Goal: Find contact information: Find contact information

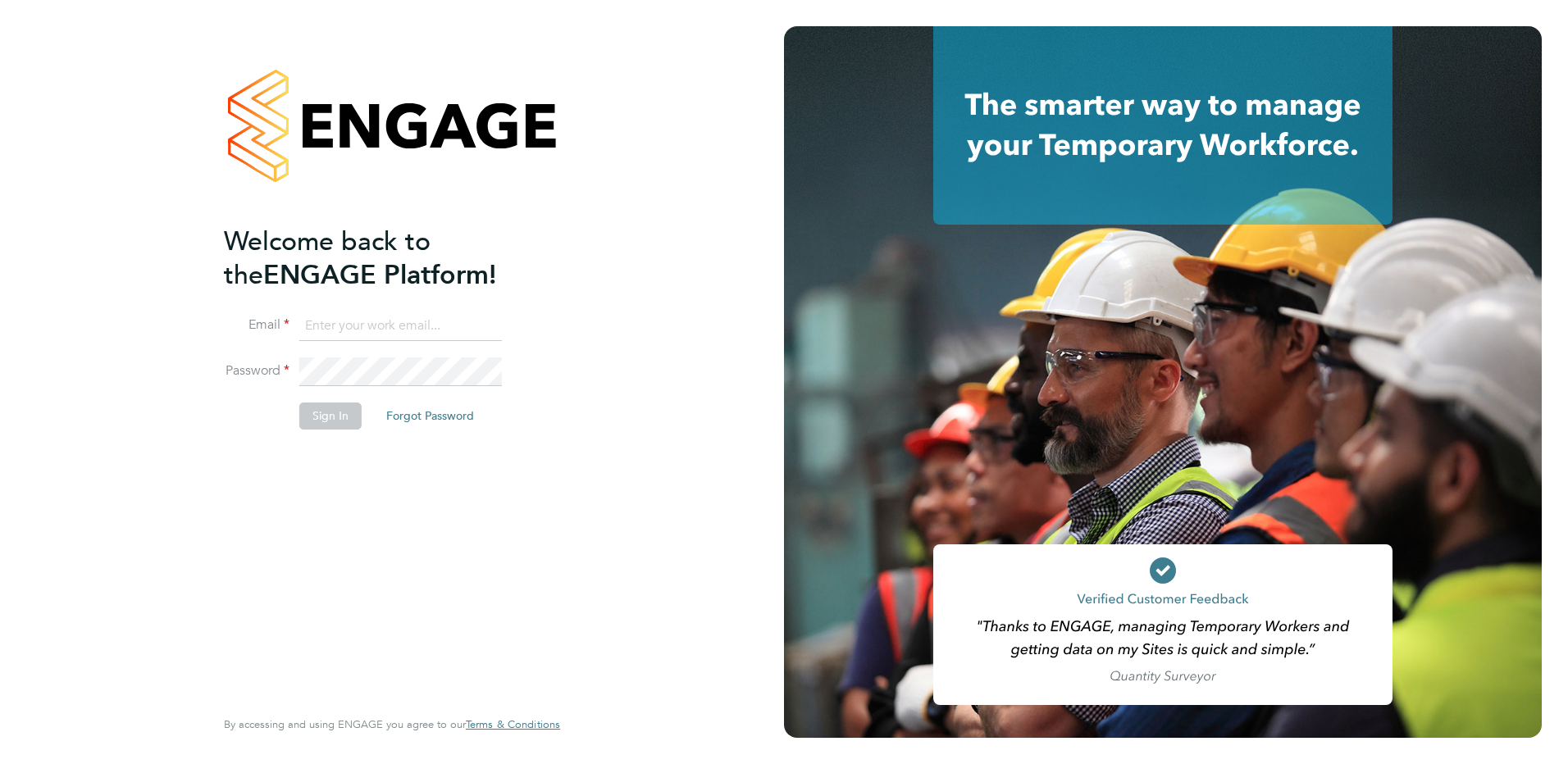
type input "admin@crestplus.com"
click at [322, 462] on div "Welcome back to the ENGAGE Platform! Email admin@crestplus.com Password Sign In…" at bounding box center [384, 464] width 320 height 479
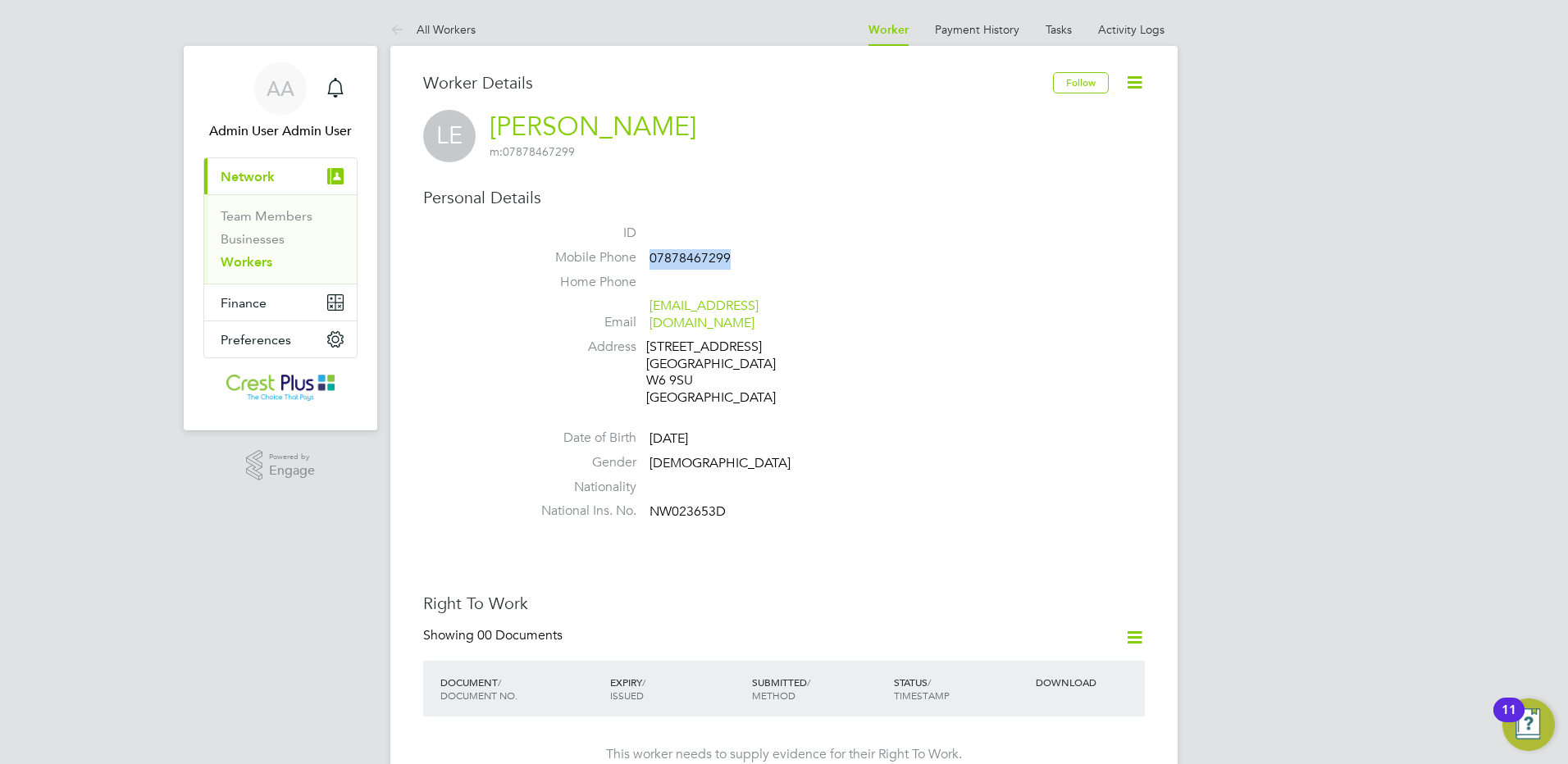
drag, startPoint x: 734, startPoint y: 259, endPoint x: 649, endPoint y: 260, distance: 85.0
click at [649, 260] on li "Mobile Phone [PHONE_NUMBER]" at bounding box center [833, 262] width 623 height 25
copy span "07878467299"
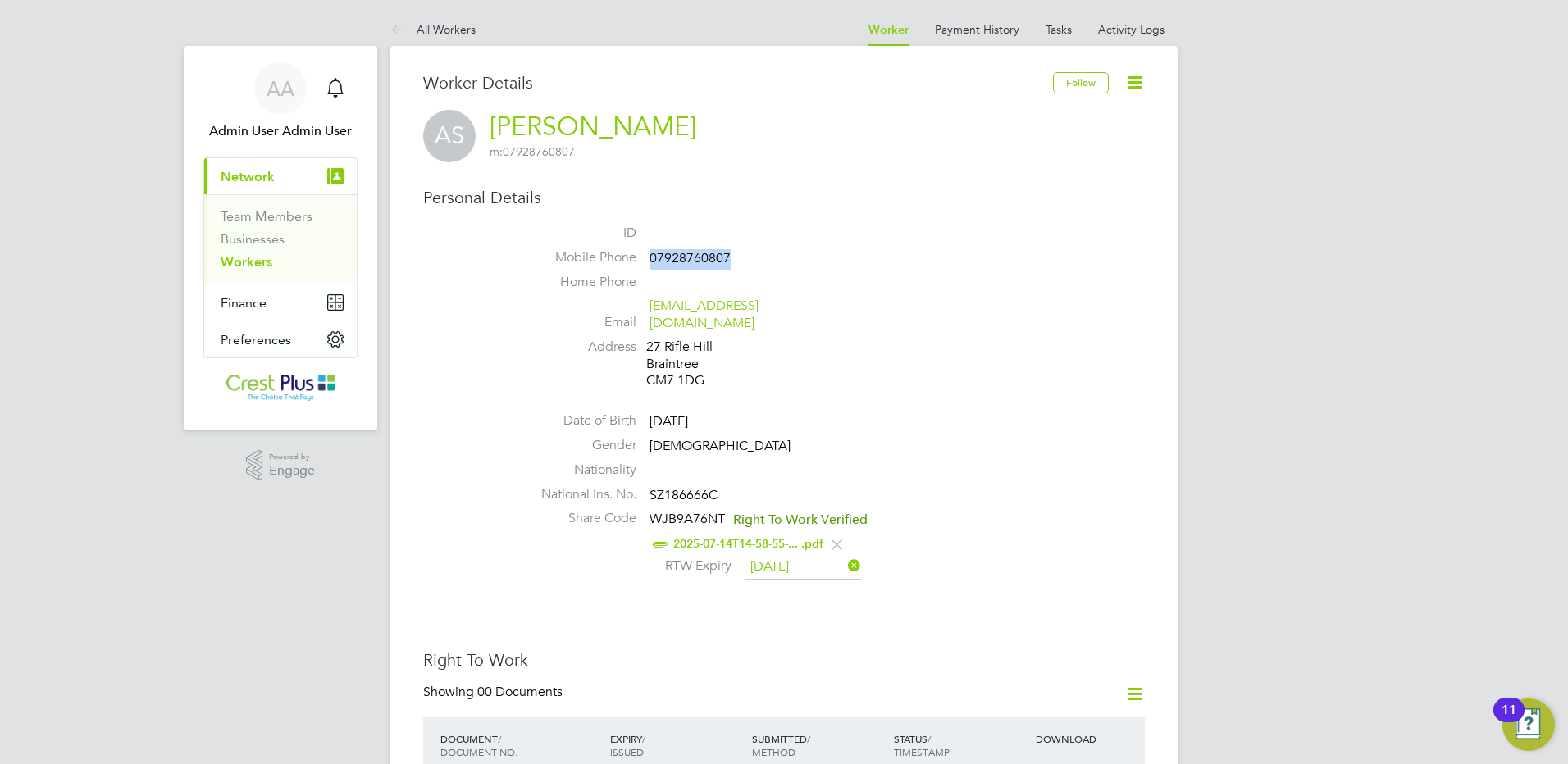
drag, startPoint x: 675, startPoint y: 256, endPoint x: 652, endPoint y: 257, distance: 23.0
click at [652, 257] on li "Mobile Phone 07928760807" at bounding box center [833, 262] width 623 height 25
click at [666, 487] on span "SZ186666C" at bounding box center [683, 495] width 68 height 17
copy span "SZ186666C"
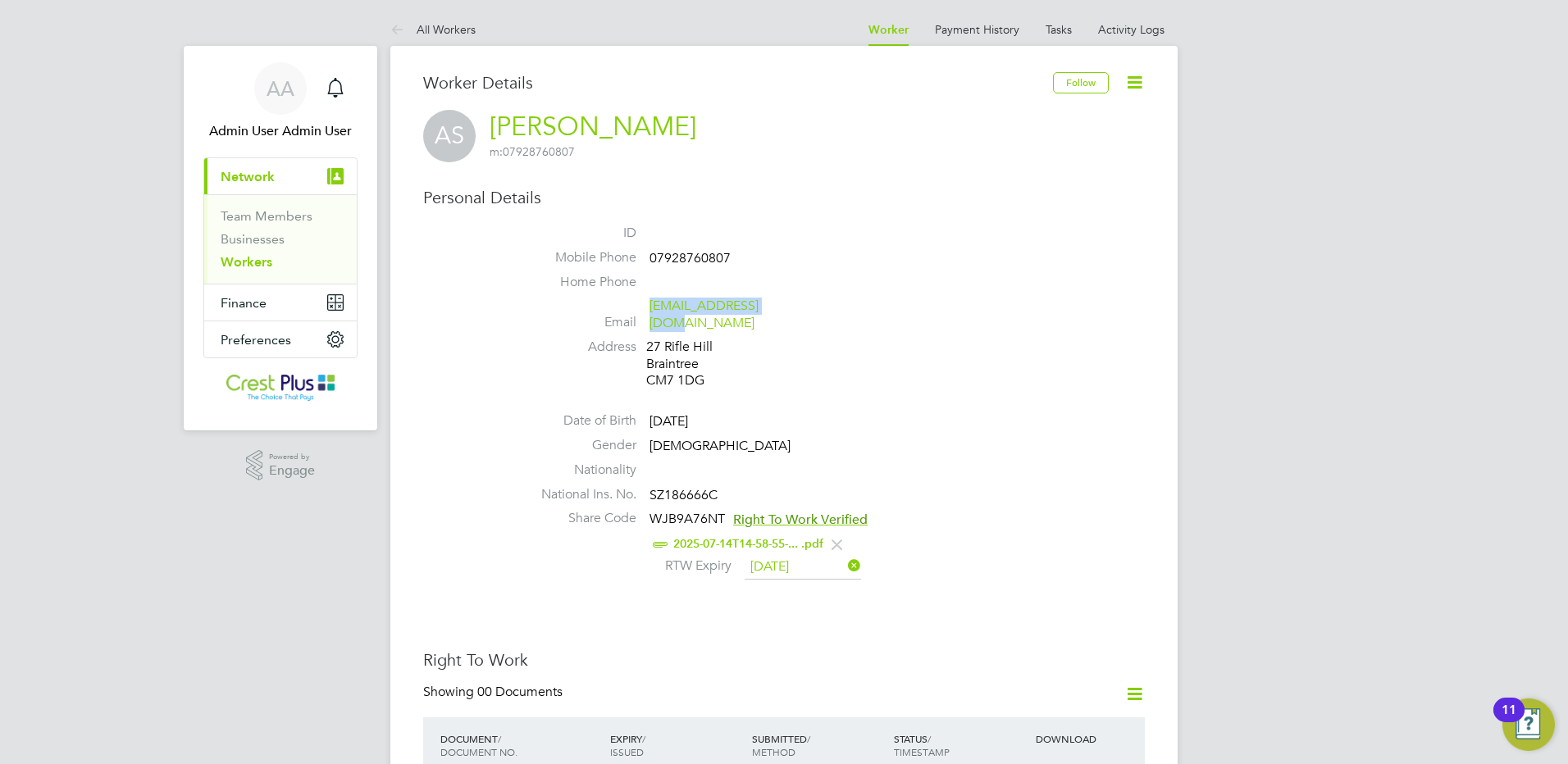
drag, startPoint x: 784, startPoint y: 304, endPoint x: 651, endPoint y: 304, distance: 133.0
click at [651, 304] on span "antekxd96@gmail.com" at bounding box center [727, 315] width 156 height 35
copy link "antekxd96@gmail.com"
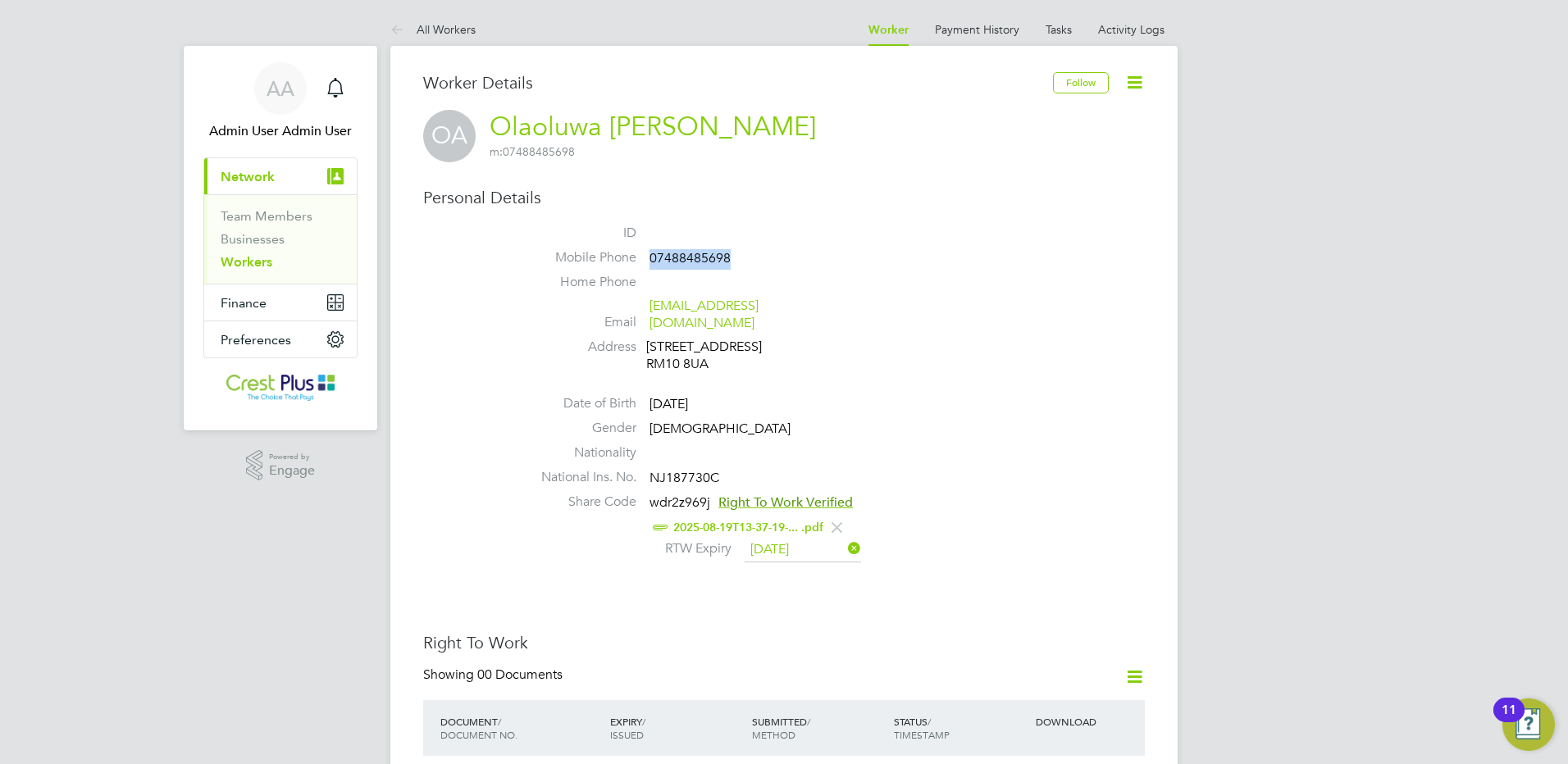
drag, startPoint x: 724, startPoint y: 252, endPoint x: 649, endPoint y: 257, distance: 75.2
click at [649, 257] on li "Mobile Phone 07488485698" at bounding box center [833, 262] width 623 height 25
copy span "07488485698"
click at [689, 470] on span "NJ187730C" at bounding box center [684, 479] width 69 height 17
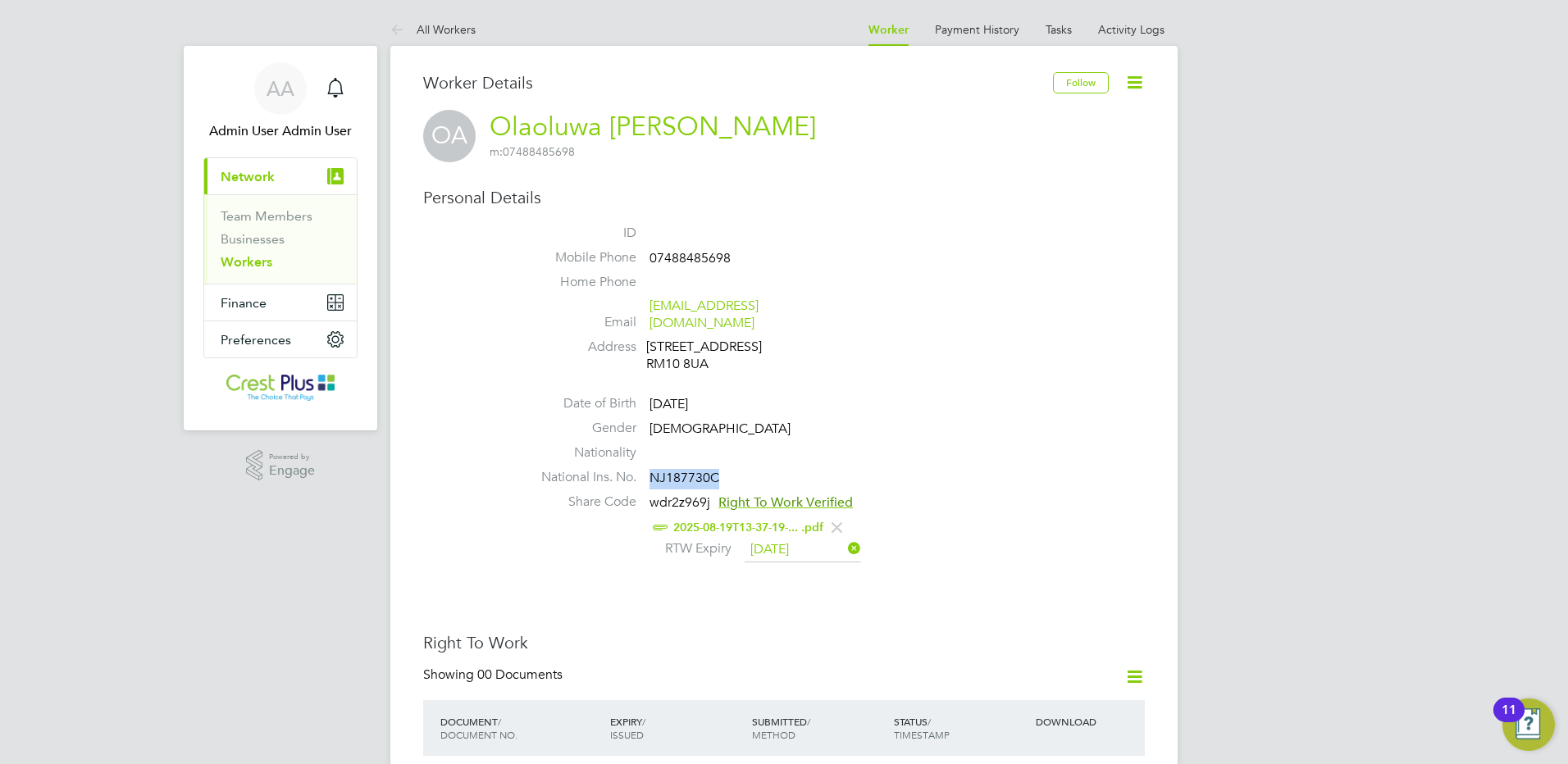
copy span "NJ187730C"
drag, startPoint x: 819, startPoint y: 304, endPoint x: 649, endPoint y: 309, distance: 170.1
click at [649, 309] on li "Email danielsamojo25@gmail.com" at bounding box center [833, 318] width 623 height 40
copy link "danielsamojo25@gmail.com"
copy span "07711 907184"
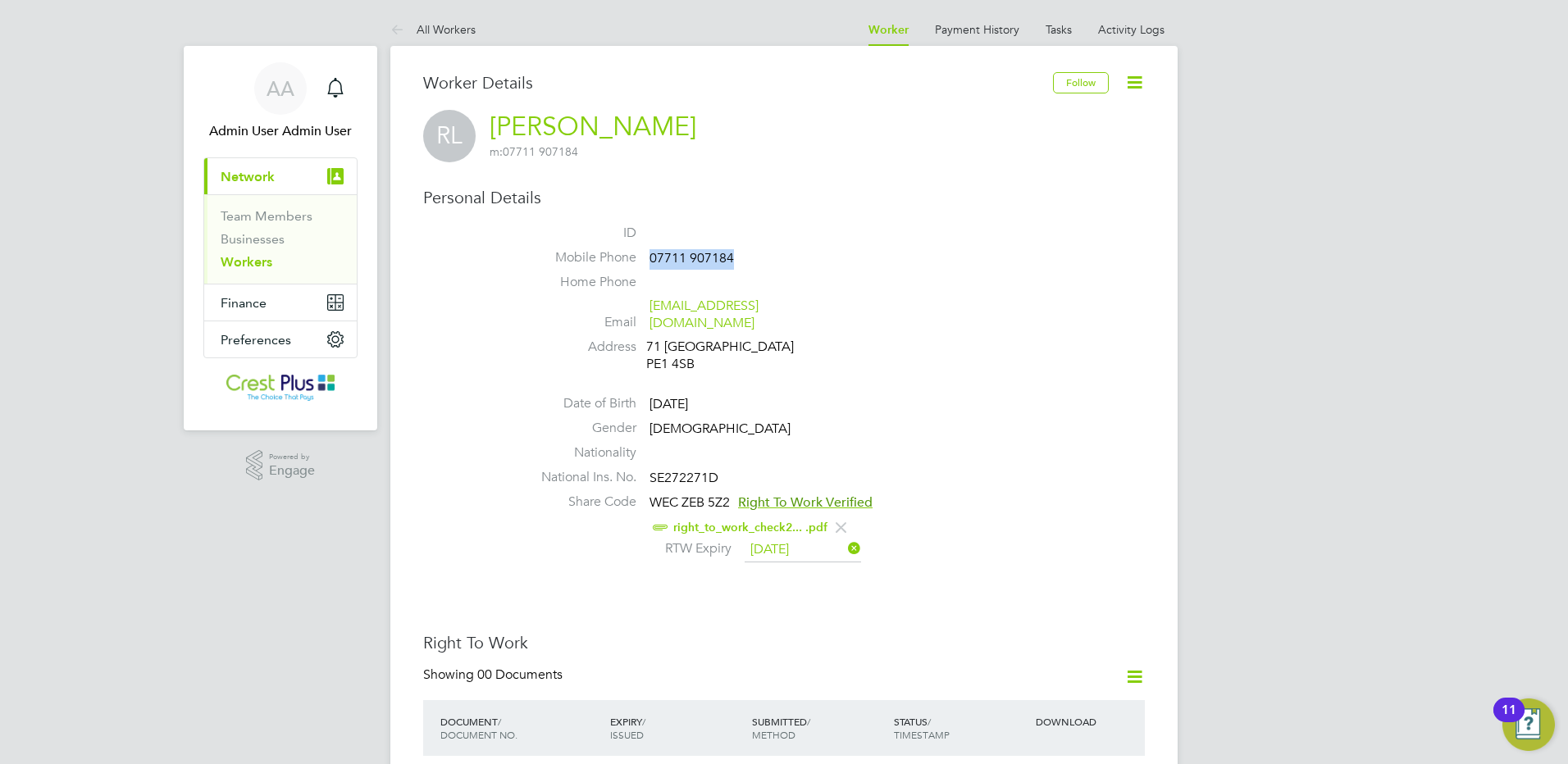
drag, startPoint x: 739, startPoint y: 259, endPoint x: 653, endPoint y: 255, distance: 86.1
click at [653, 255] on li "Mobile Phone [PHONE_NUMBER]" at bounding box center [833, 262] width 623 height 25
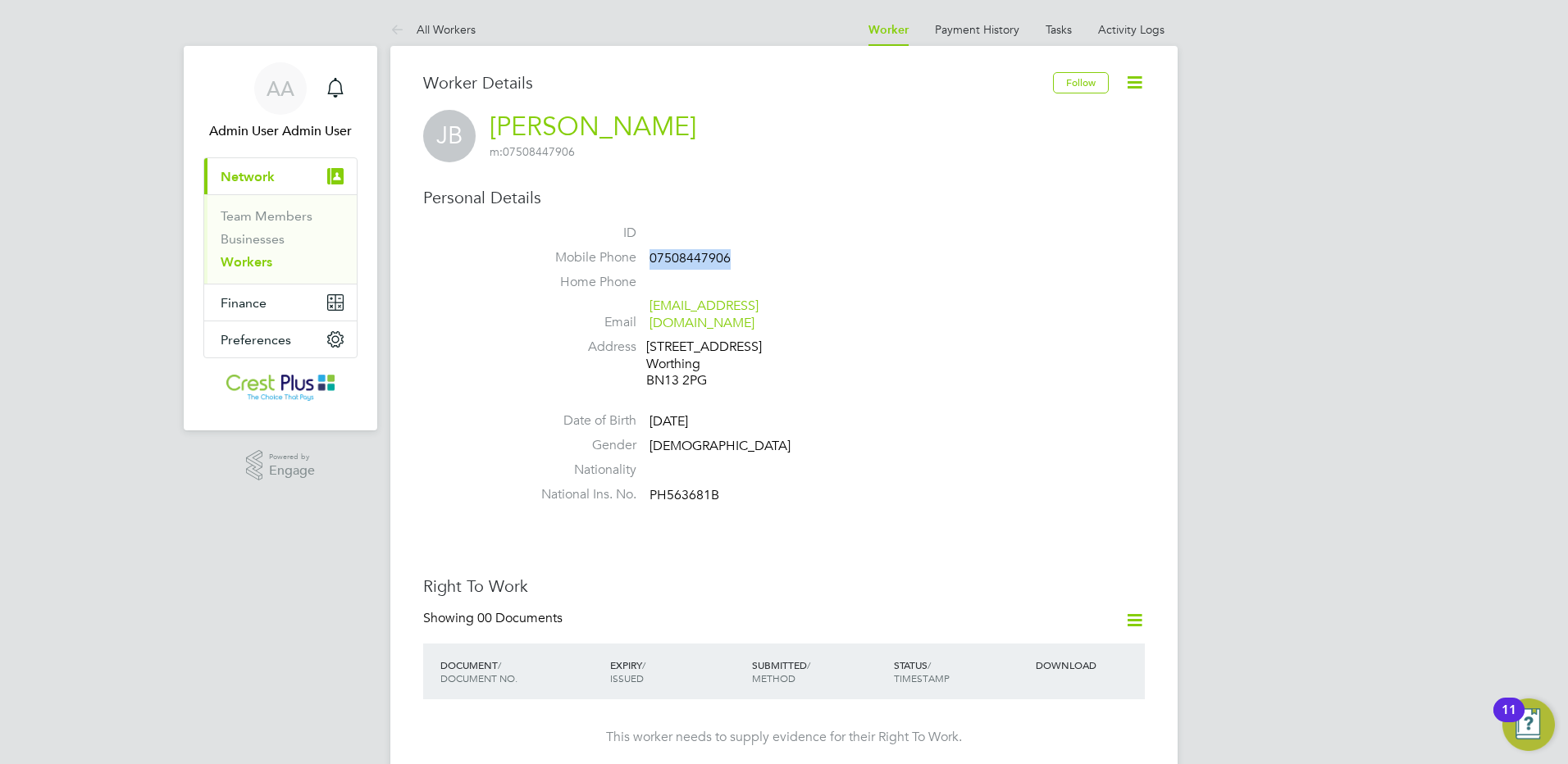
drag, startPoint x: 733, startPoint y: 259, endPoint x: 1036, endPoint y: 187, distance: 311.4
click at [652, 260] on li "Mobile Phone 07508447906" at bounding box center [833, 262] width 623 height 25
copy span "07508447906"
click at [673, 487] on span "PH563681B" at bounding box center [684, 495] width 69 height 17
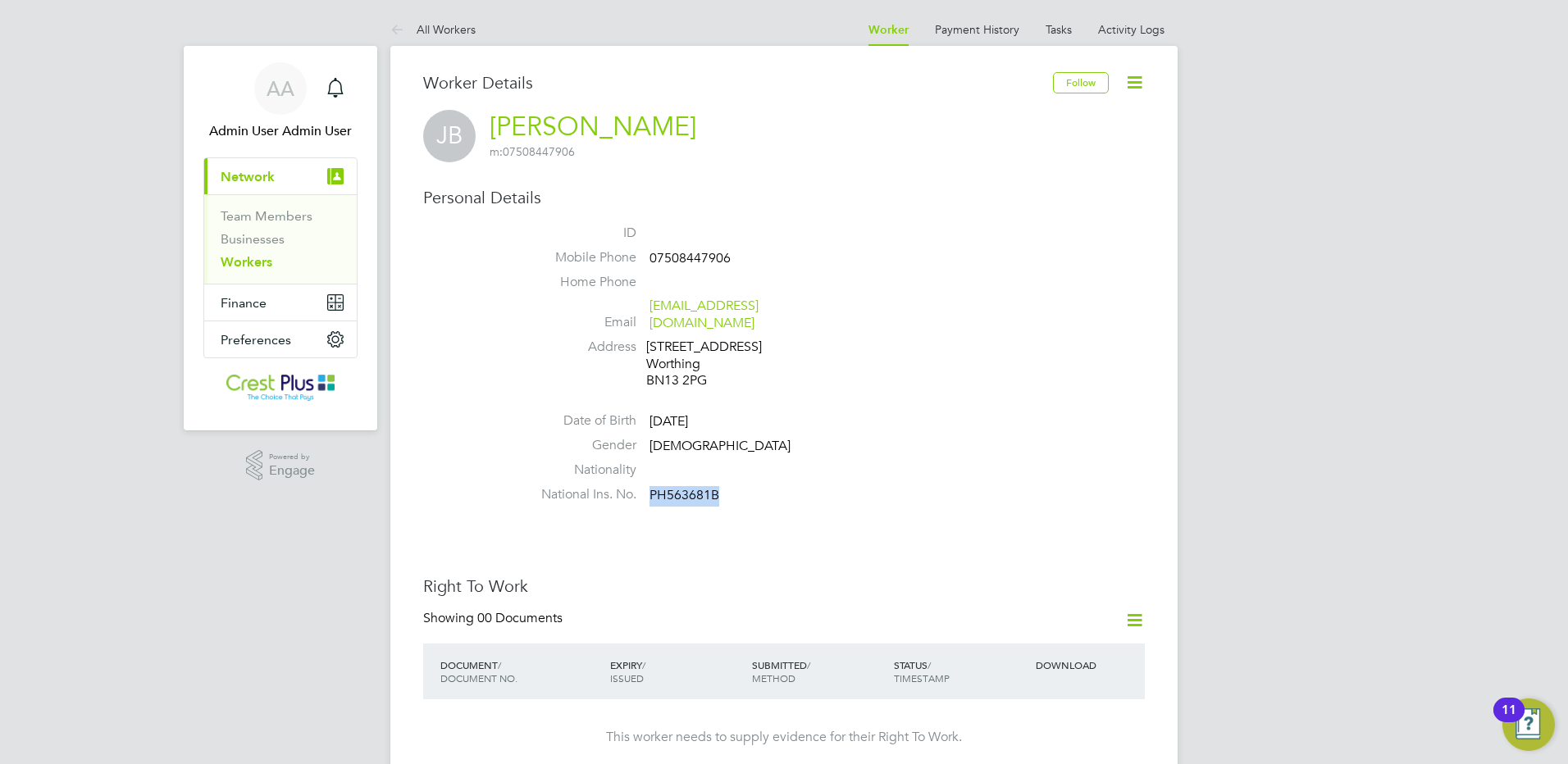
copy span "PH563681B"
drag, startPoint x: 793, startPoint y: 310, endPoint x: 649, endPoint y: 313, distance: 144.0
click at [649, 313] on span "joedtree123@gmail.com" at bounding box center [727, 315] width 156 height 35
copy link "joedtree123@gmail.com"
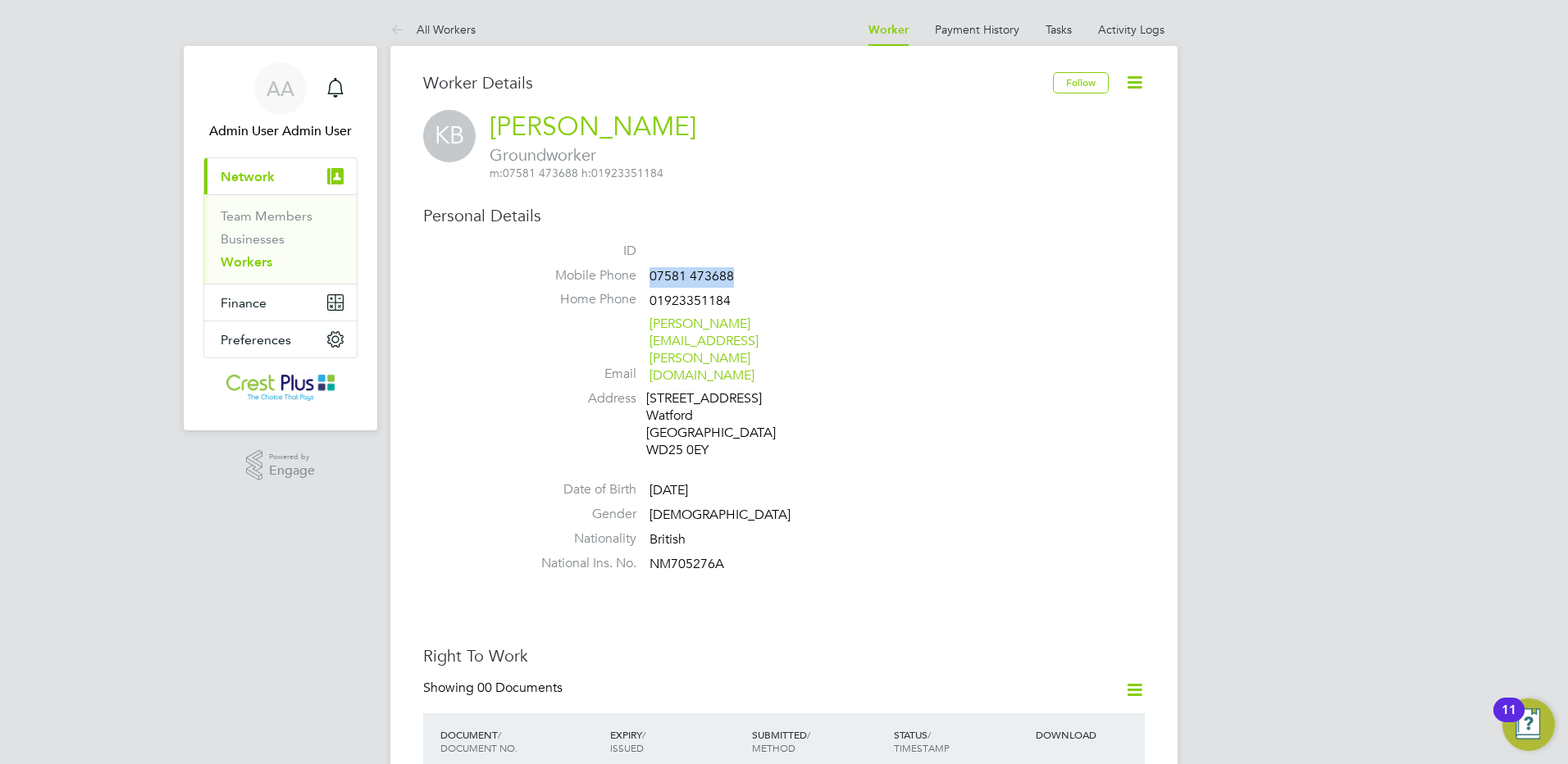
drag, startPoint x: 702, startPoint y: 276, endPoint x: 653, endPoint y: 277, distance: 49.0
click at [653, 277] on li "Mobile Phone [PHONE_NUMBER]" at bounding box center [833, 280] width 623 height 25
drag, startPoint x: 815, startPoint y: 323, endPoint x: 653, endPoint y: 319, distance: 162.0
click at [653, 319] on li "Email karl.t.buckley@ntlworld.com" at bounding box center [833, 353] width 623 height 74
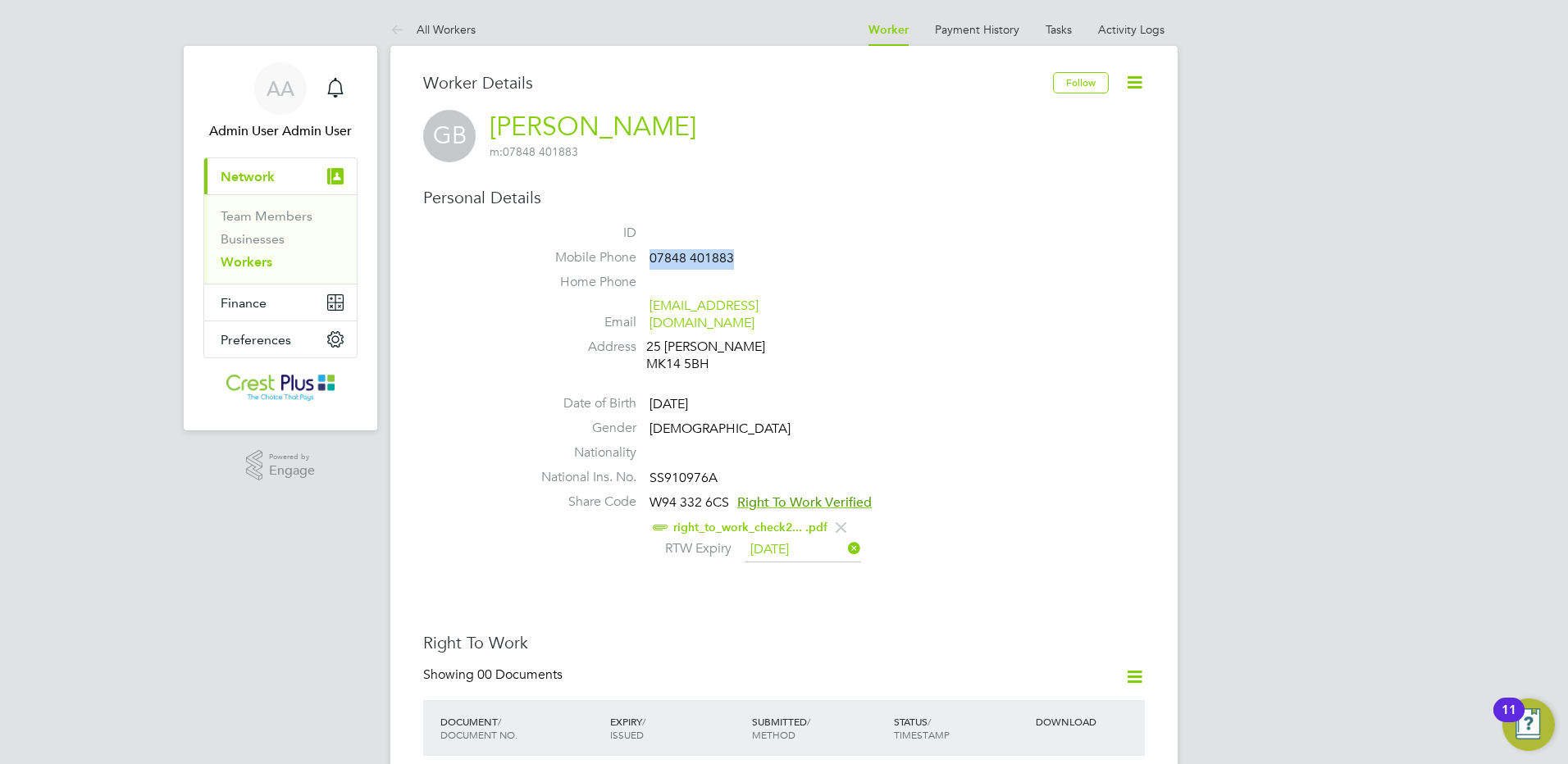
drag, startPoint x: 738, startPoint y: 260, endPoint x: 649, endPoint y: 251, distance: 89.5
click at [649, 251] on li "Mobile Phone 07848 401883" at bounding box center [833, 262] width 623 height 25
copy span "07848 401883"
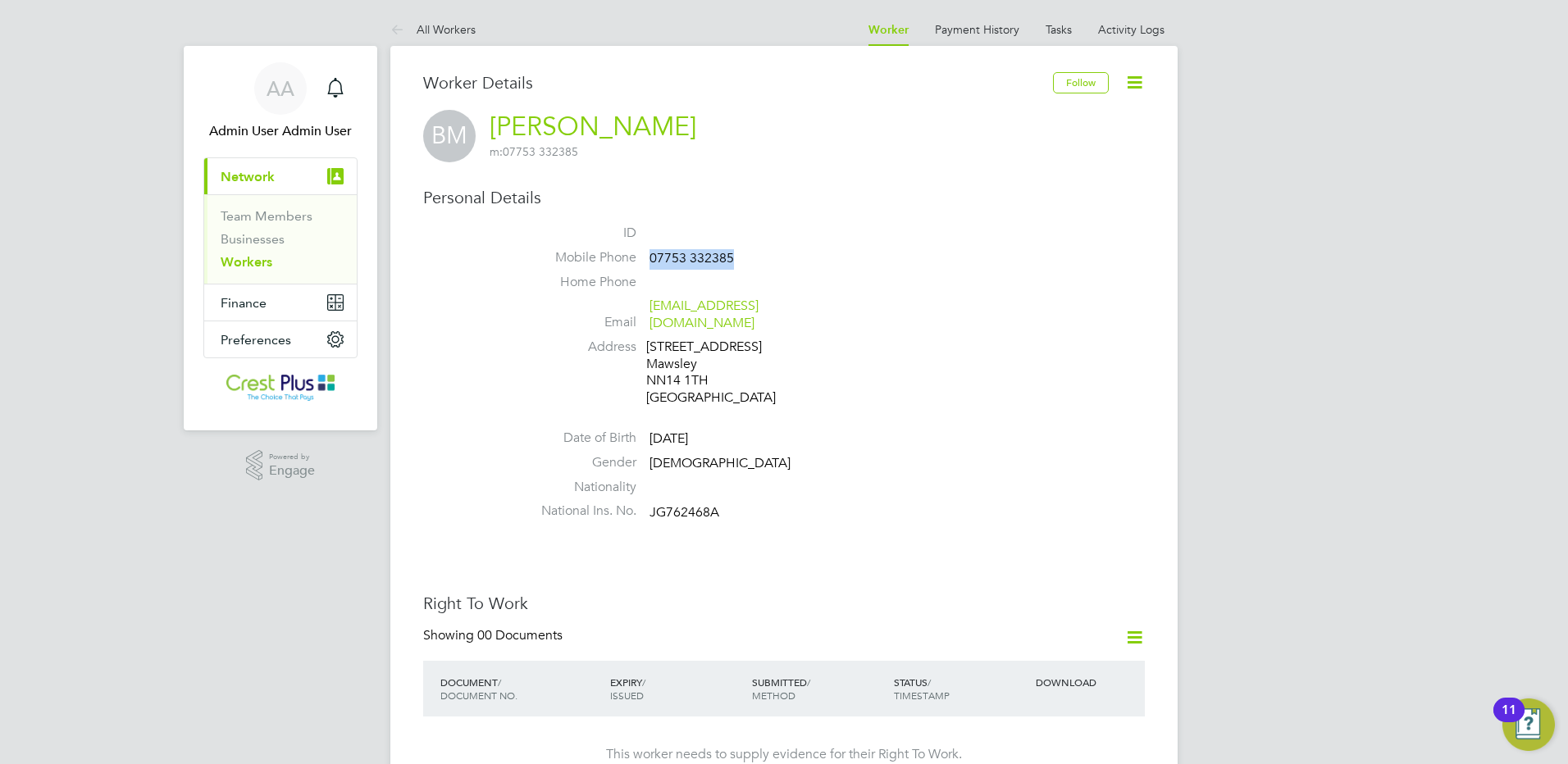
drag, startPoint x: 709, startPoint y: 257, endPoint x: 652, endPoint y: 257, distance: 57.0
click at [652, 257] on li "Mobile Phone [PHONE_NUMBER]" at bounding box center [833, 262] width 623 height 25
copy span "07753 332385"
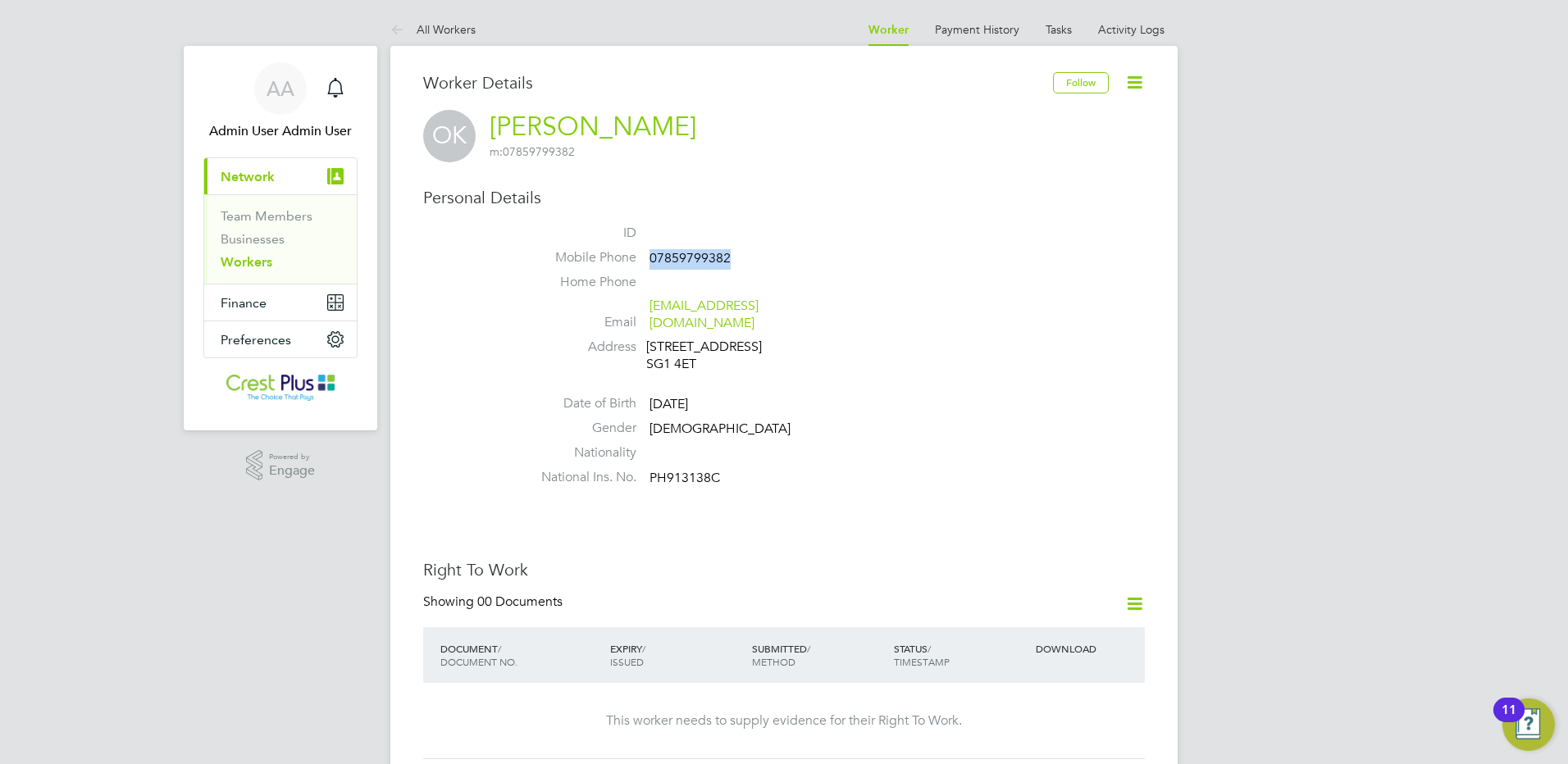
drag, startPoint x: 731, startPoint y: 261, endPoint x: 652, endPoint y: 253, distance: 79.4
click at [652, 253] on li "Mobile Phone [PHONE_NUMBER]" at bounding box center [833, 262] width 623 height 25
copy span "07859799382"
click at [678, 470] on span "PH913138C" at bounding box center [684, 479] width 70 height 17
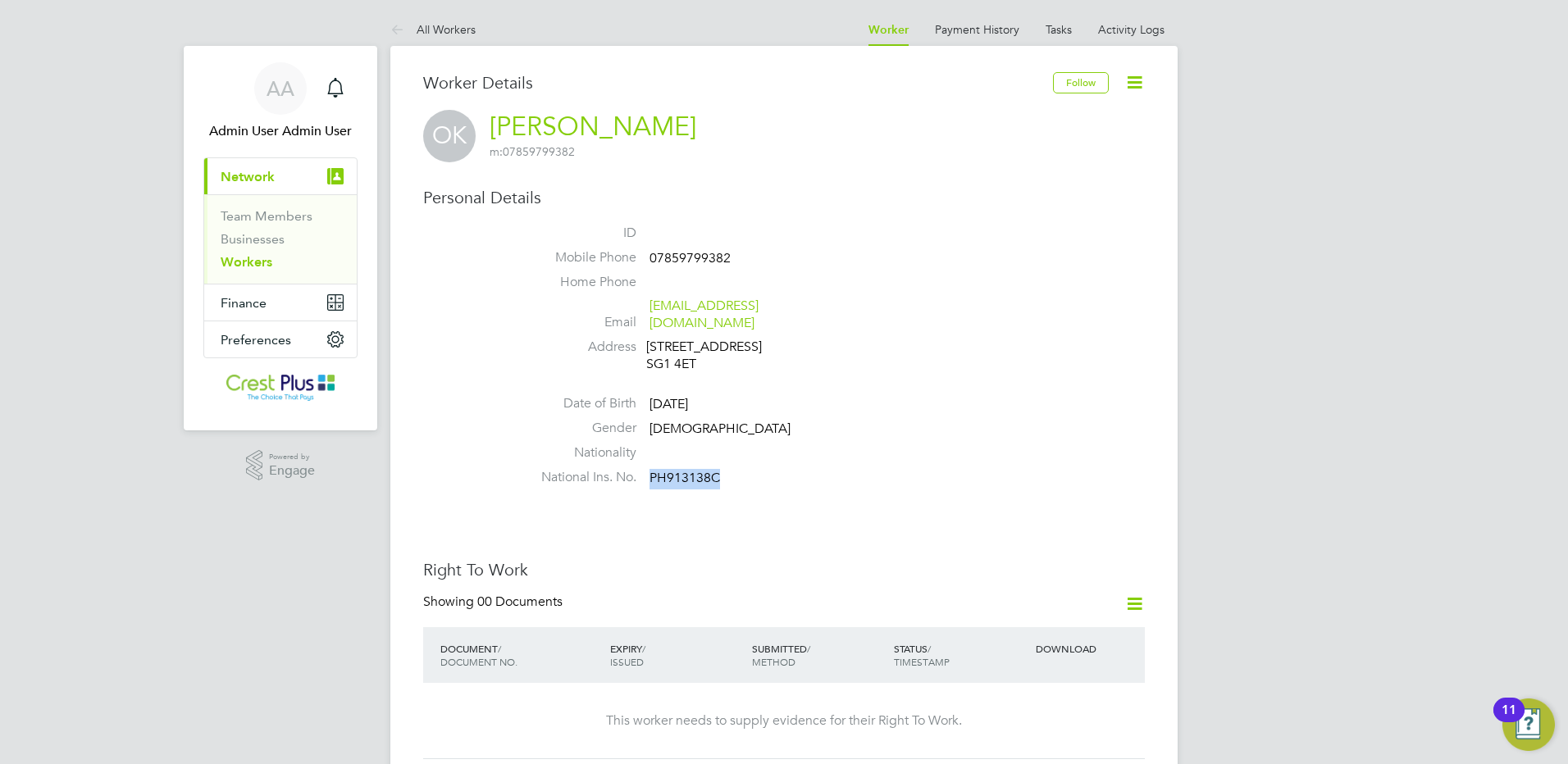
copy span "PH913138C"
drag, startPoint x: 803, startPoint y: 306, endPoint x: 651, endPoint y: 309, distance: 152.0
click at [651, 309] on span "olakareem1@outlook.com" at bounding box center [727, 315] width 156 height 35
copy link "olakareem1@outlook.com"
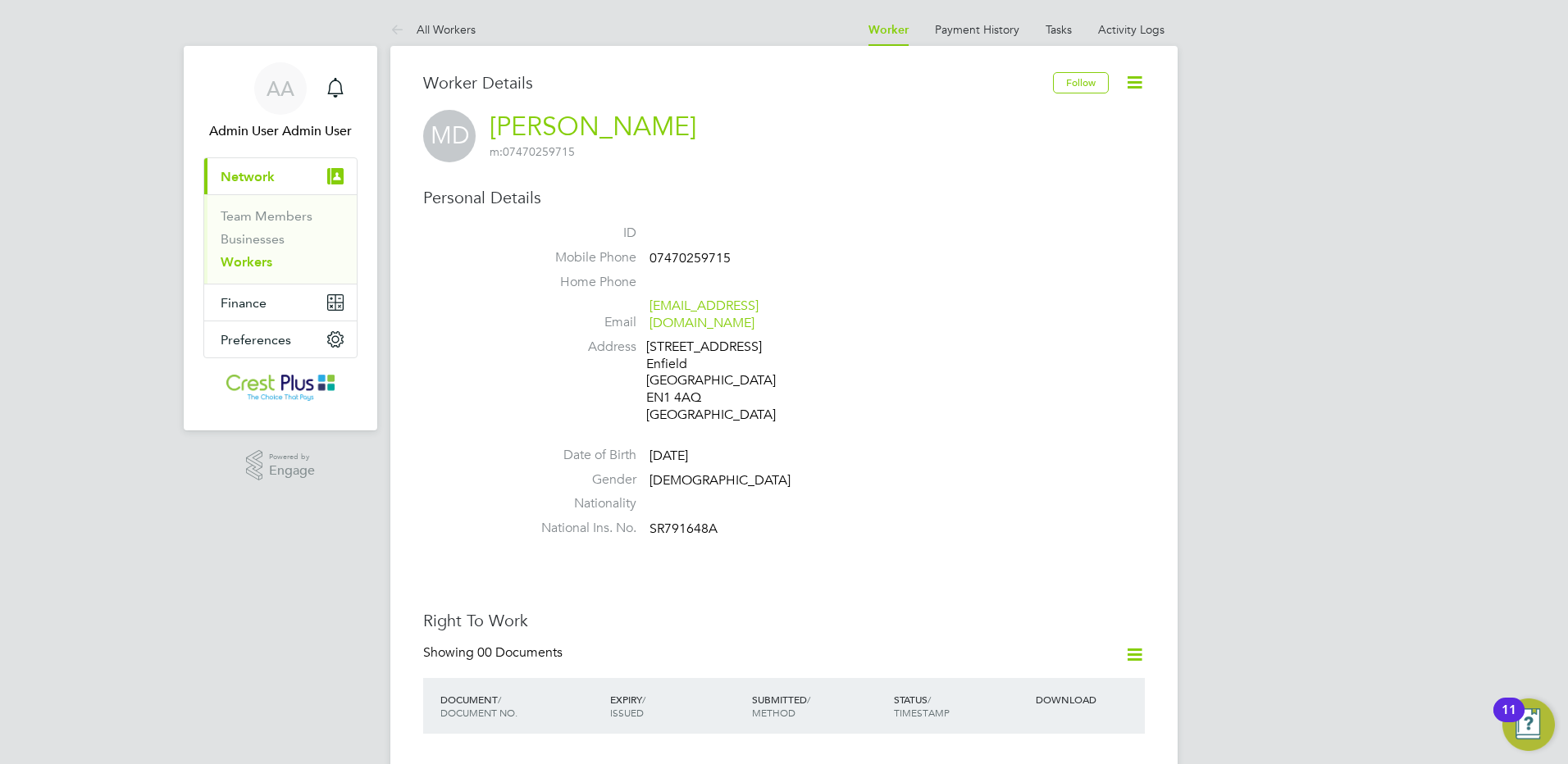
click at [684, 255] on span "07470259715" at bounding box center [690, 258] width 81 height 17
copy span "07470259715"
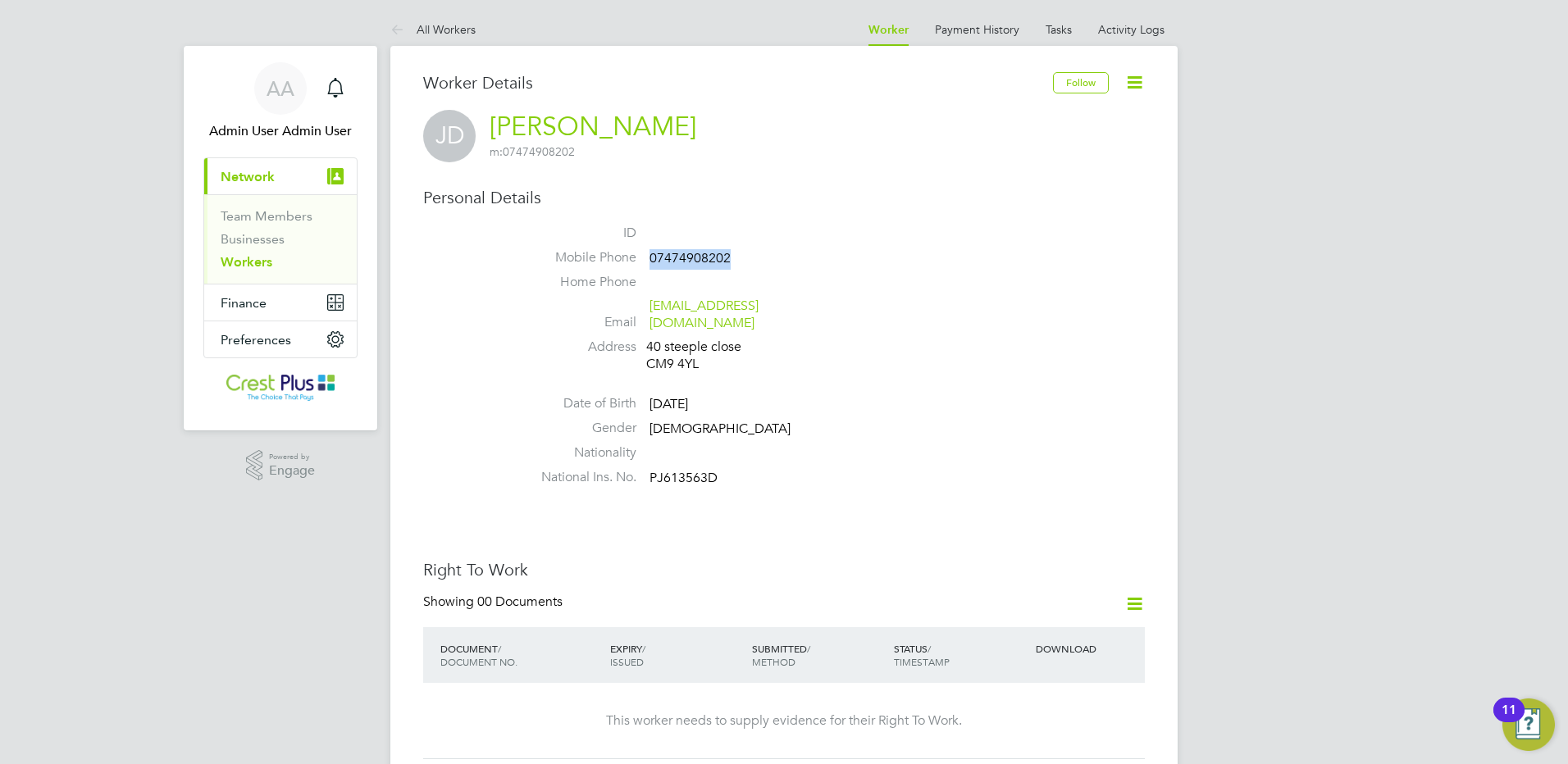
drag, startPoint x: 730, startPoint y: 257, endPoint x: 649, endPoint y: 254, distance: 81.1
click at [649, 254] on span "07474908202" at bounding box center [690, 258] width 81 height 17
copy span "07474908202"
click at [701, 470] on span "PJ613563D" at bounding box center [683, 479] width 68 height 17
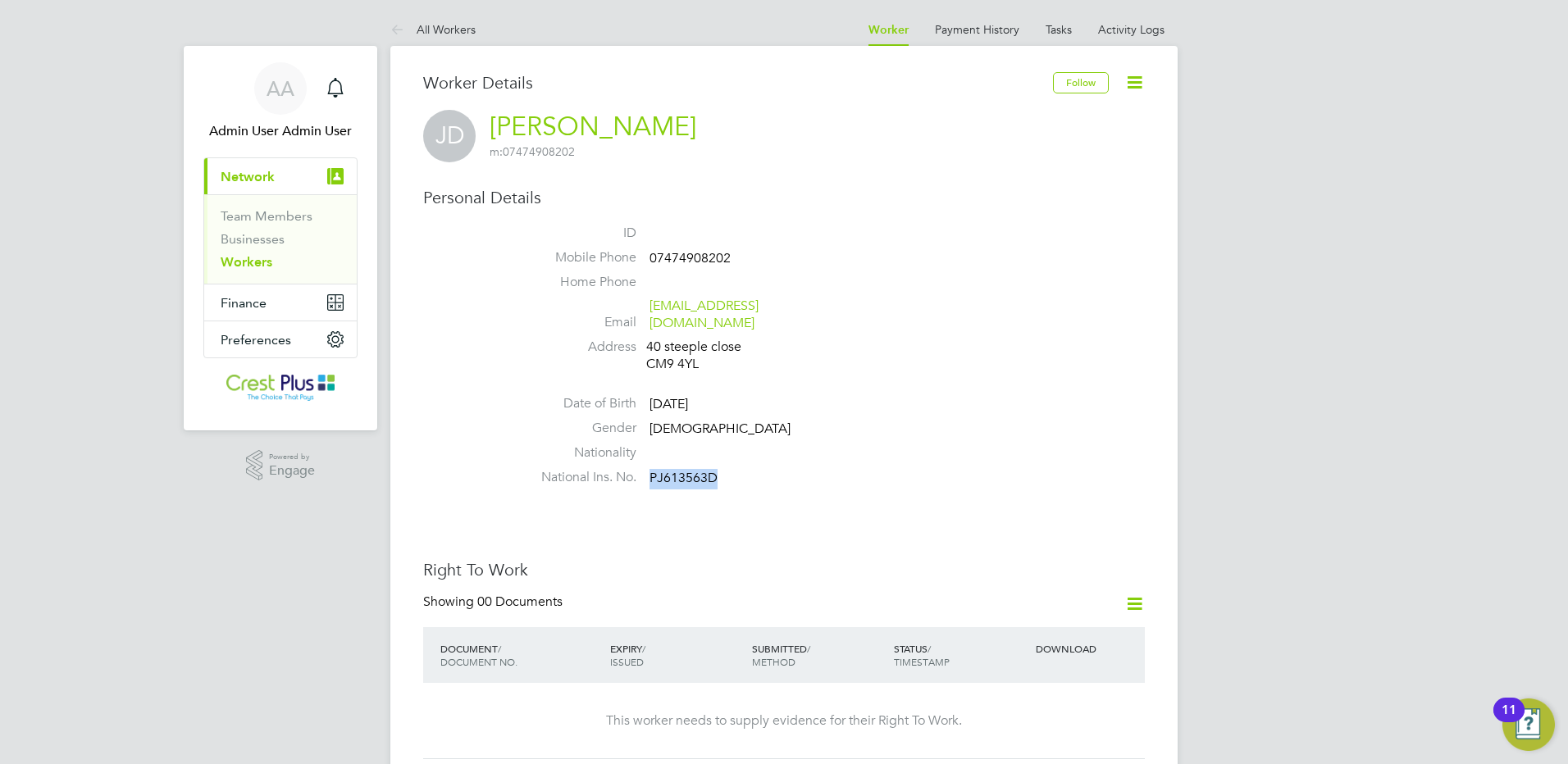
copy span "PJ613563D"
drag, startPoint x: 820, startPoint y: 305, endPoint x: 652, endPoint y: 306, distance: 168.0
click at [652, 306] on li "Email jackdenmark03@icloud.com" at bounding box center [833, 318] width 623 height 40
click at [838, 304] on li "Email jackdenmark03@icloud.com" at bounding box center [833, 318] width 623 height 40
drag, startPoint x: 815, startPoint y: 308, endPoint x: 649, endPoint y: 305, distance: 166.0
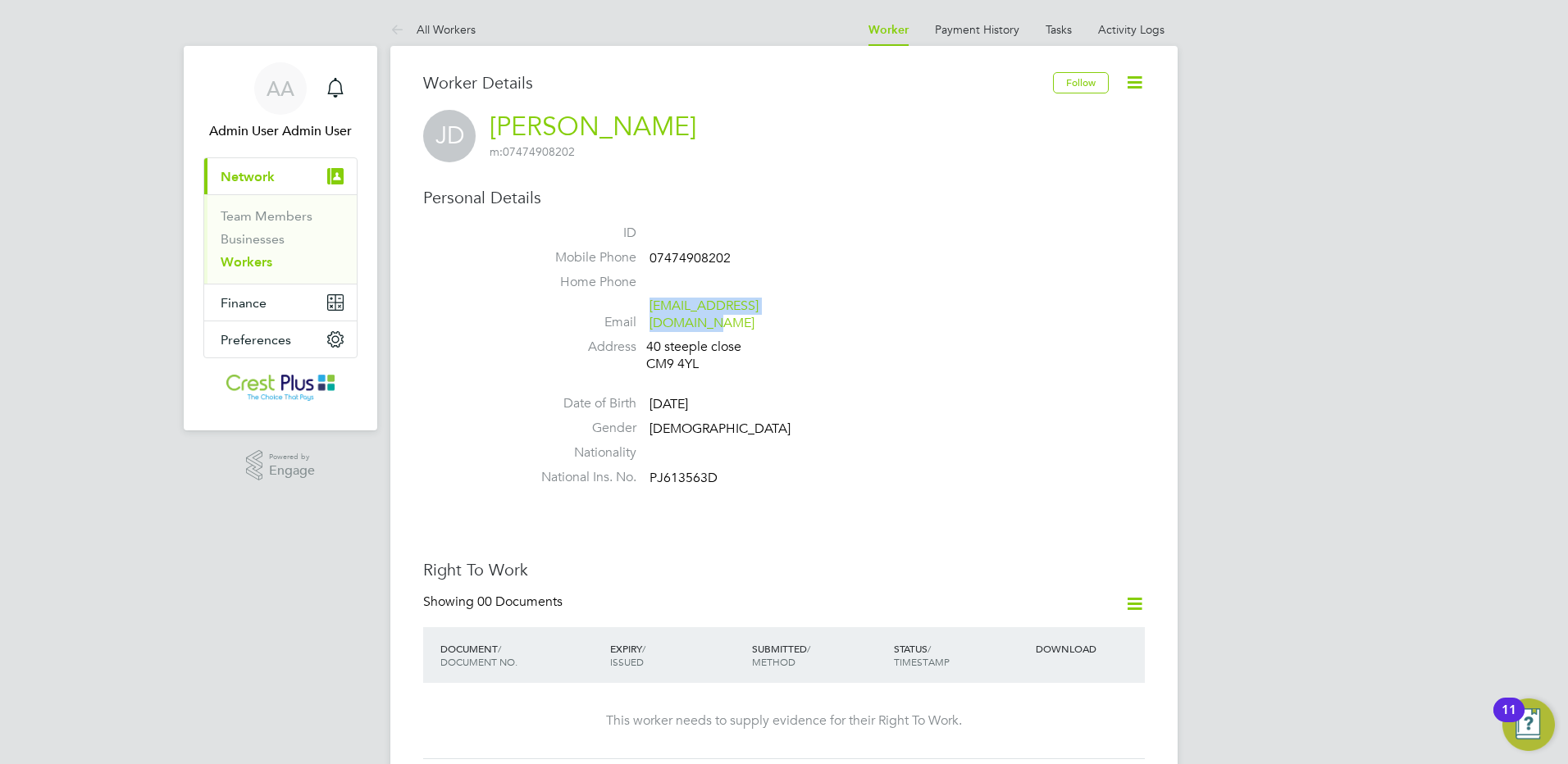
click at [649, 305] on li "Email jackdenmark03@icloud.com" at bounding box center [833, 318] width 623 height 40
copy link "jackdenmark03@icloud.com"
